Goal: Information Seeking & Learning: Learn about a topic

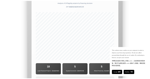
scroll to position [1394, 0]
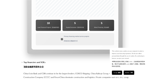
click at [118, 73] on button "Accept 接受" at bounding box center [117, 72] width 10 height 4
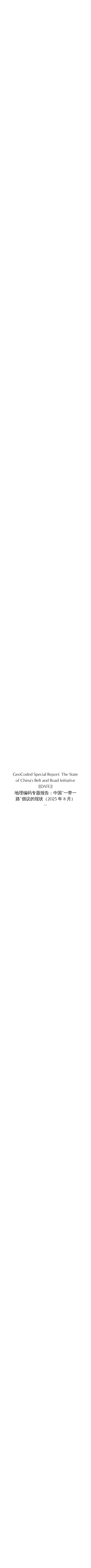
scroll to position [17, 0]
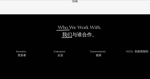
scroll to position [521, 0]
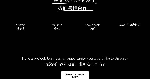
click at [0, 42] on div "Who We Work With. 我们与谁合作。 Investors 投资者 Enterprise 企业 Governments 政府 NGOs 非政府组织…" at bounding box center [75, 44] width 150 height 112
